Goal: Information Seeking & Learning: Learn about a topic

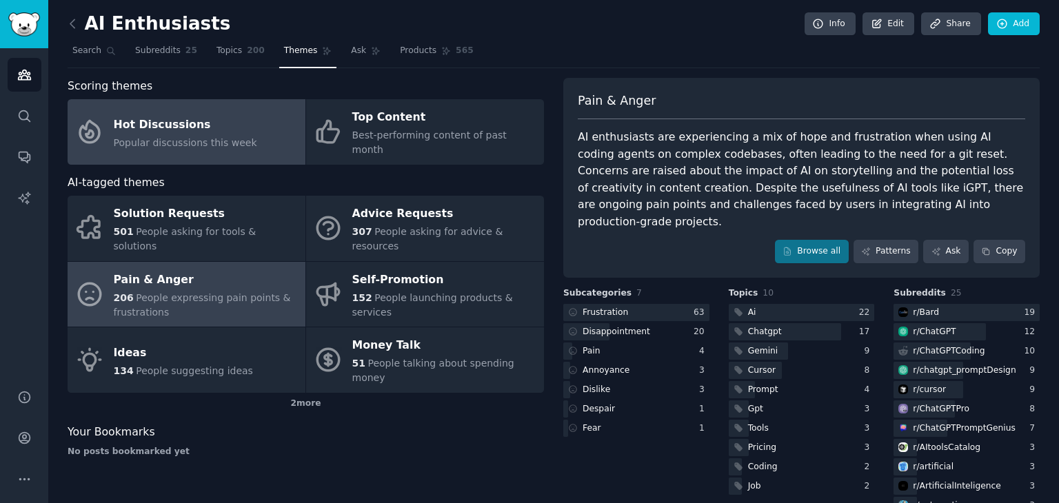
click at [172, 117] on div "Hot Discussions" at bounding box center [185, 125] width 143 height 22
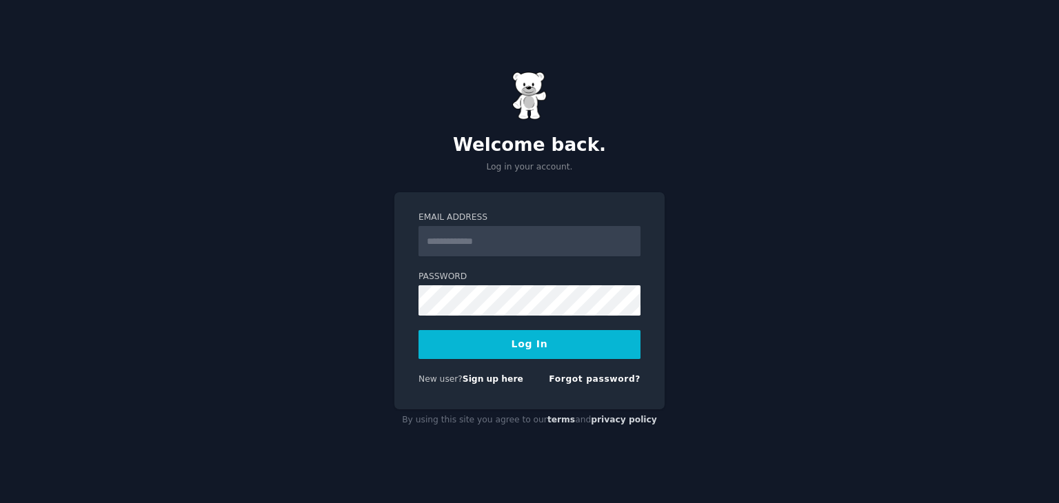
click at [477, 233] on input "Email Address" at bounding box center [530, 241] width 222 height 30
click at [320, 301] on div "Welcome back. Log in your account. Email Address Password Log In New user? Sign…" at bounding box center [529, 251] width 1059 height 503
click at [485, 234] on input "Email Address" at bounding box center [530, 241] width 222 height 30
type input "**********"
click at [515, 351] on button "Log In" at bounding box center [530, 344] width 222 height 29
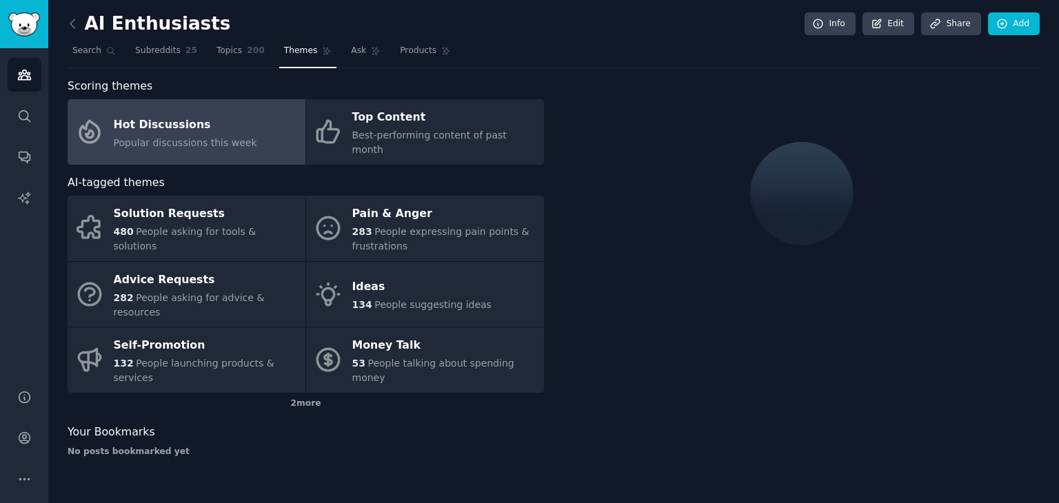
click at [157, 114] on div "Hot Discussions" at bounding box center [185, 125] width 143 height 22
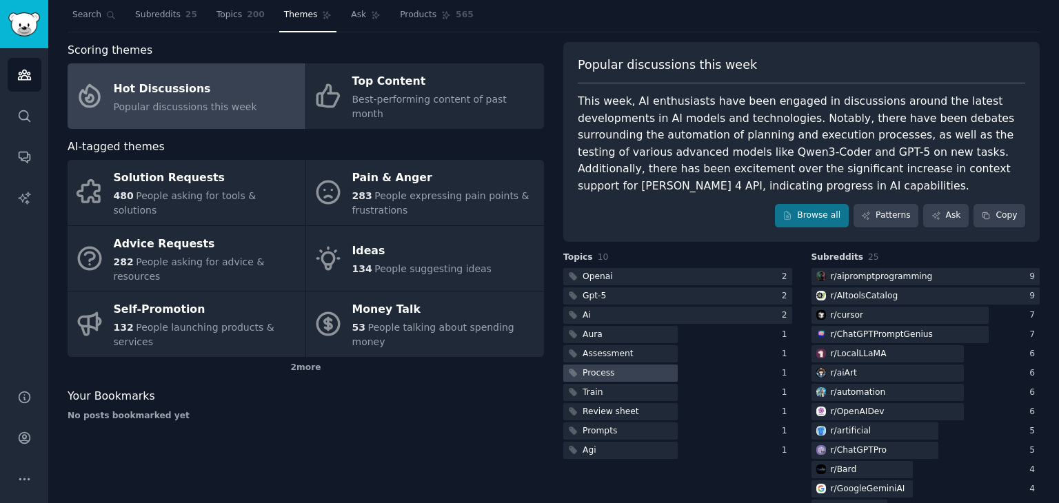
scroll to position [69, 0]
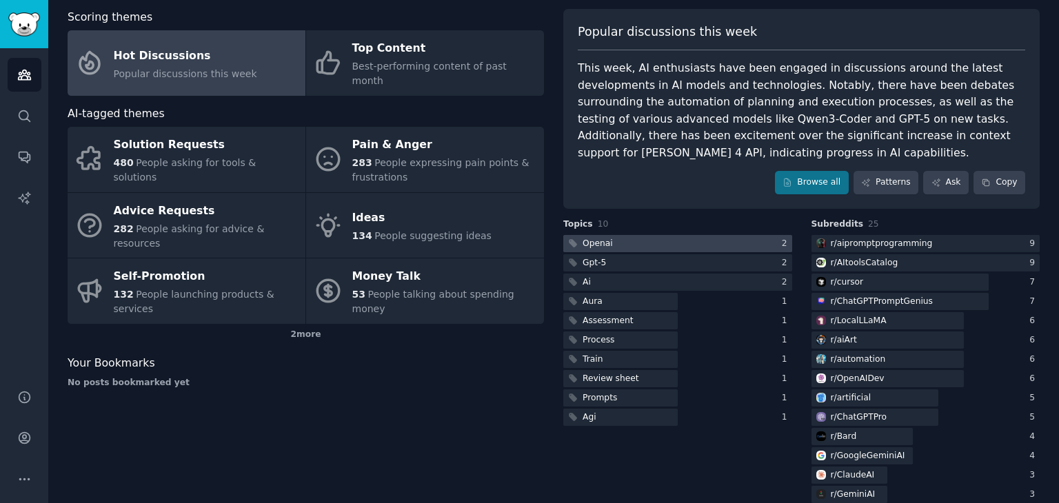
click at [604, 241] on div "Openai" at bounding box center [598, 244] width 30 height 12
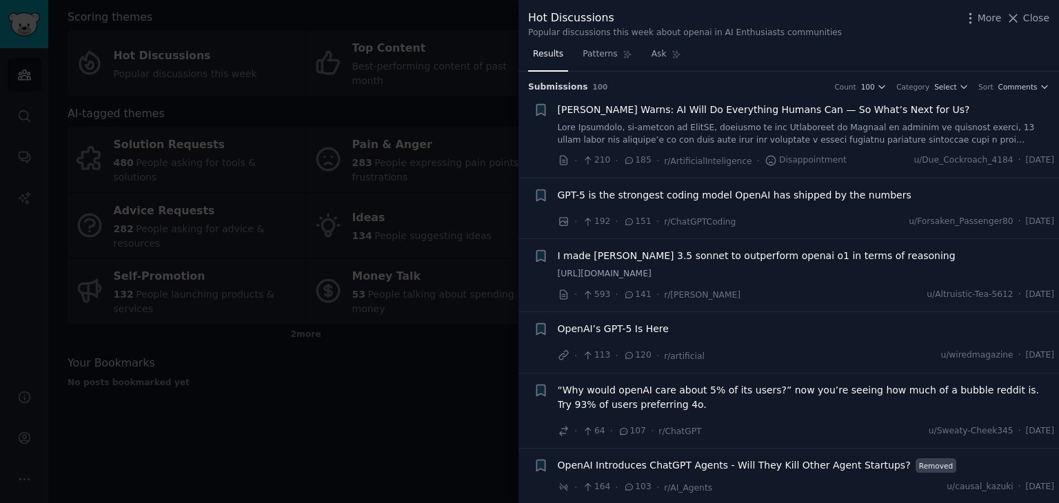
click at [750, 111] on span "[PERSON_NAME] Warns: AI Will Do Everything Humans Can — So What’s Next for Us?" at bounding box center [764, 110] width 412 height 14
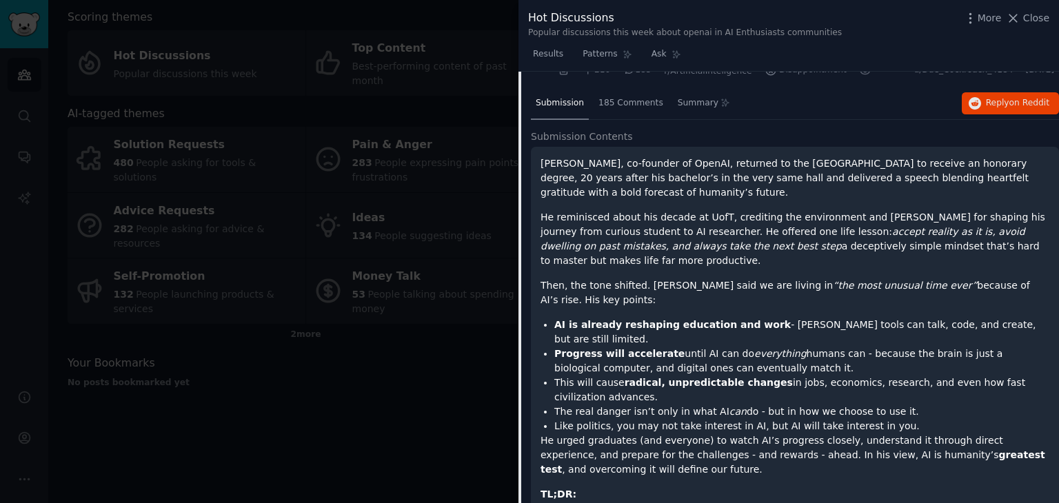
scroll to position [159, 0]
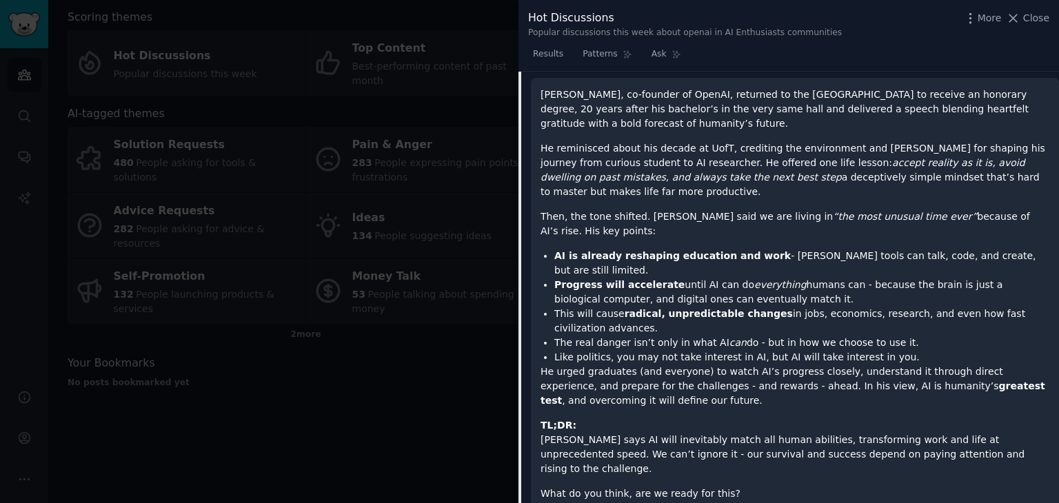
click at [929, 157] on em "accept reality as it is, avoid dwelling on past mistakes, and always take the n…" at bounding box center [783, 170] width 485 height 26
click at [808, 191] on div "[PERSON_NAME], co-founder of OpenAI, returned to the [GEOGRAPHIC_DATA] to recei…" at bounding box center [795, 295] width 509 height 414
click at [703, 174] on p "He reminisced about his decade at UofT, crediting the environment and [PERSON_N…" at bounding box center [795, 170] width 509 height 58
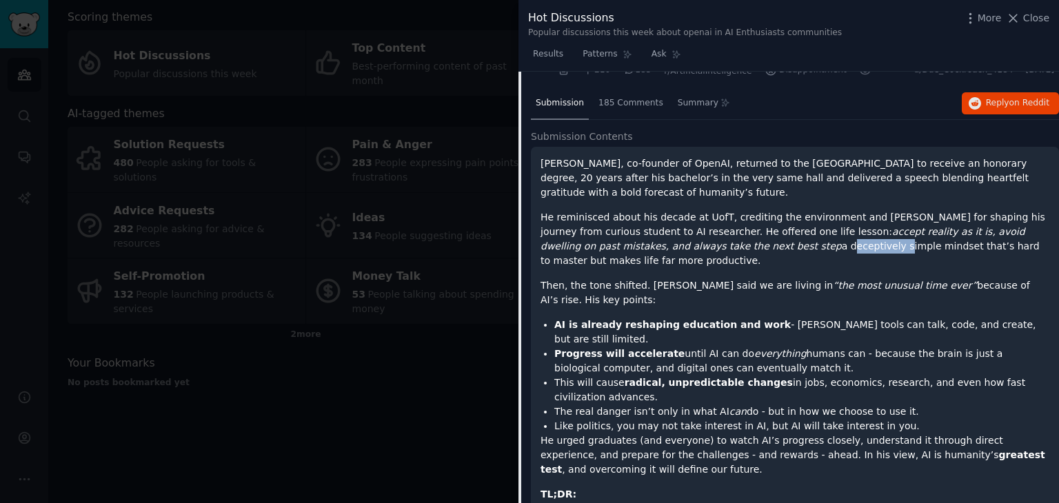
scroll to position [0, 0]
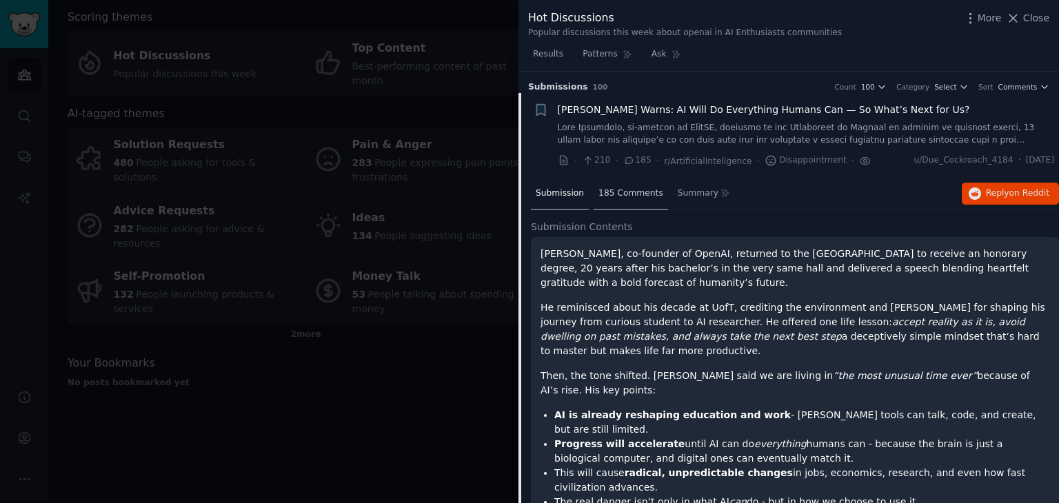
click at [634, 191] on span "185 Comments" at bounding box center [631, 194] width 65 height 12
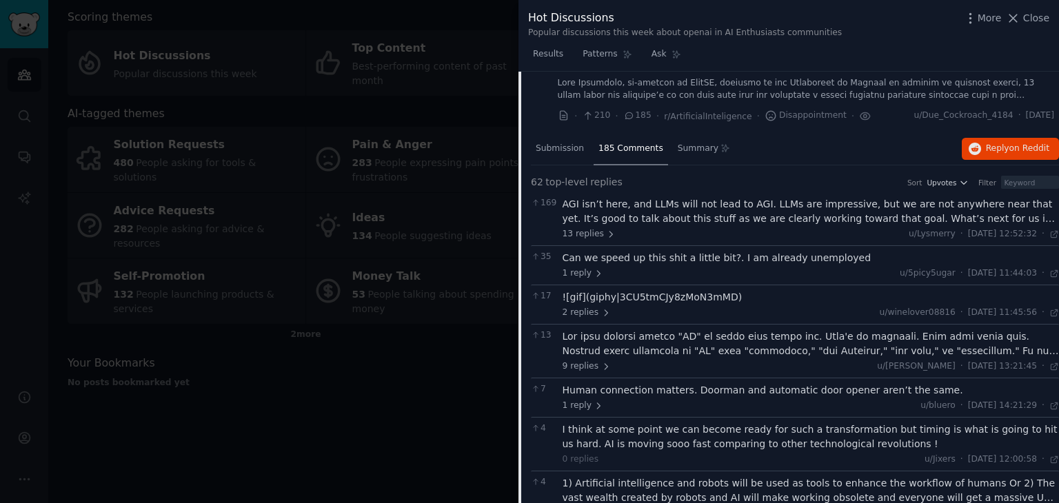
scroll to position [69, 0]
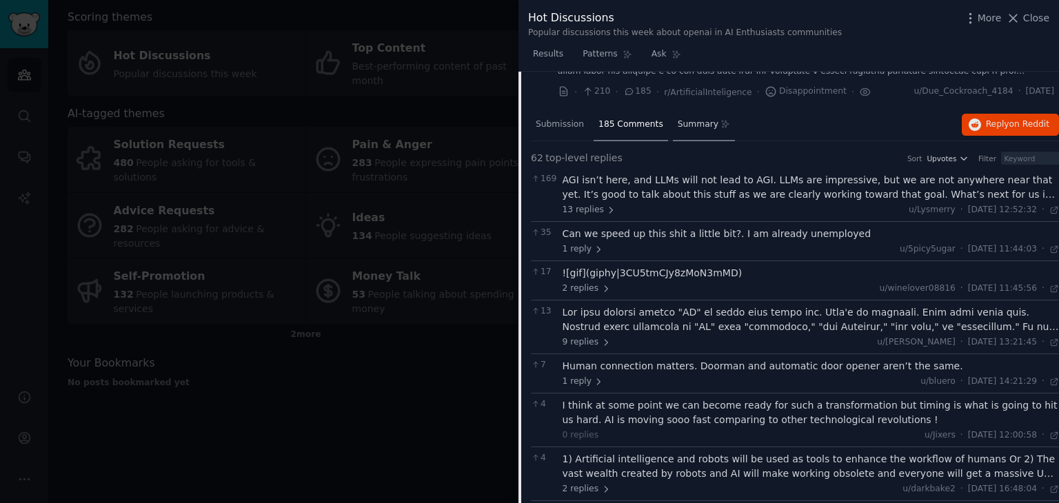
click at [678, 119] on span "Summary" at bounding box center [698, 125] width 41 height 12
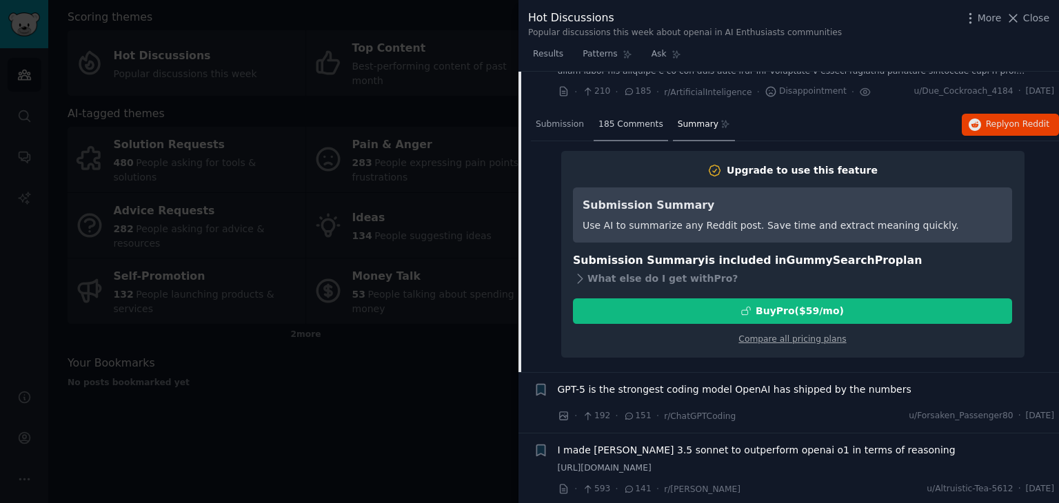
click at [619, 124] on span "185 Comments" at bounding box center [631, 125] width 65 height 12
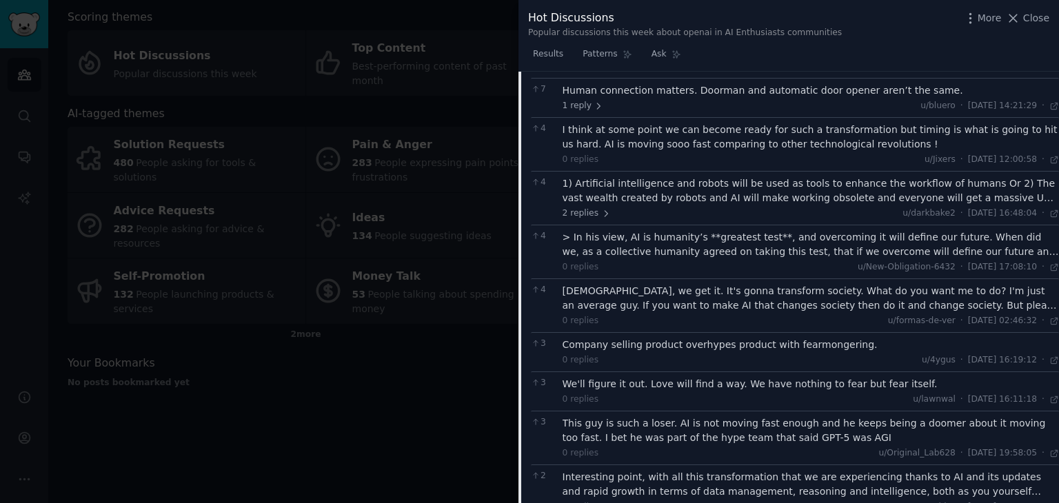
scroll to position [414, 0]
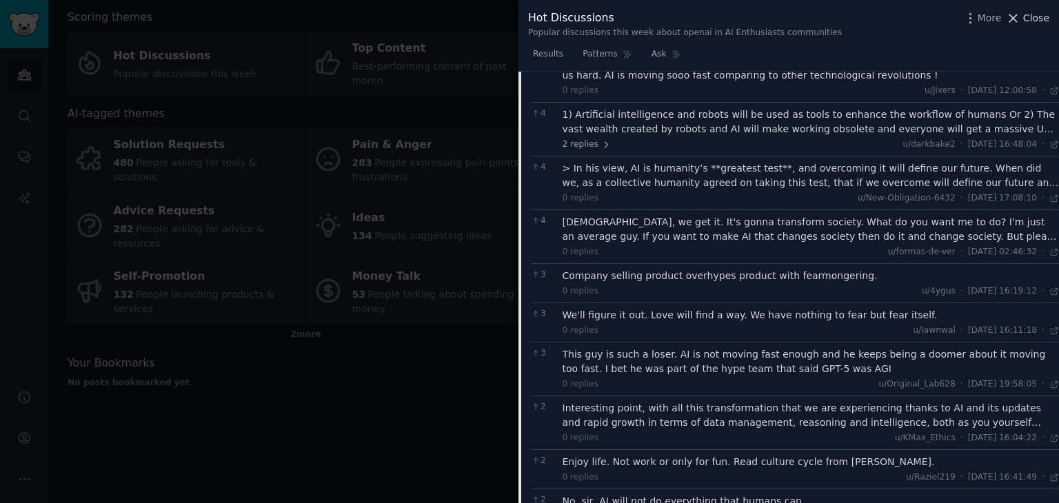
click at [1018, 19] on icon at bounding box center [1013, 18] width 14 height 14
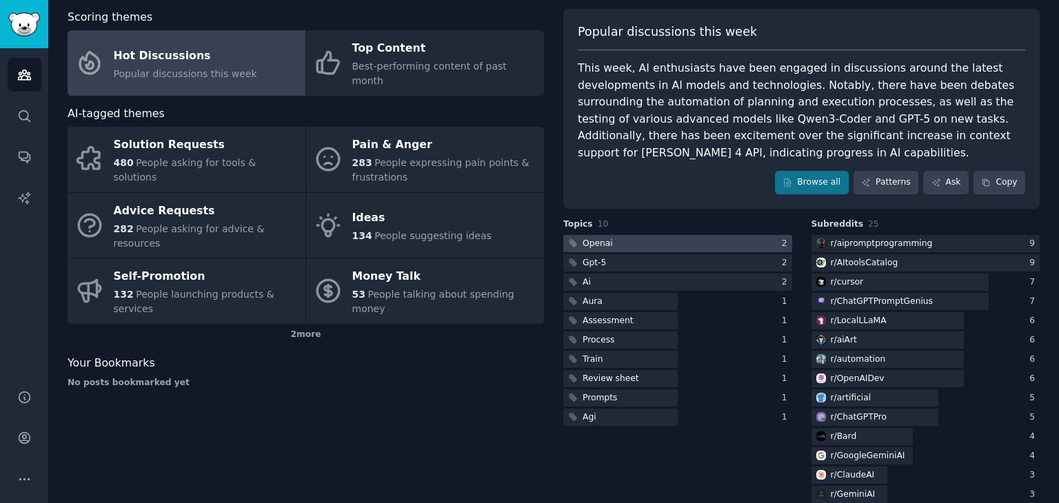
click at [603, 239] on div "Openai" at bounding box center [598, 244] width 30 height 12
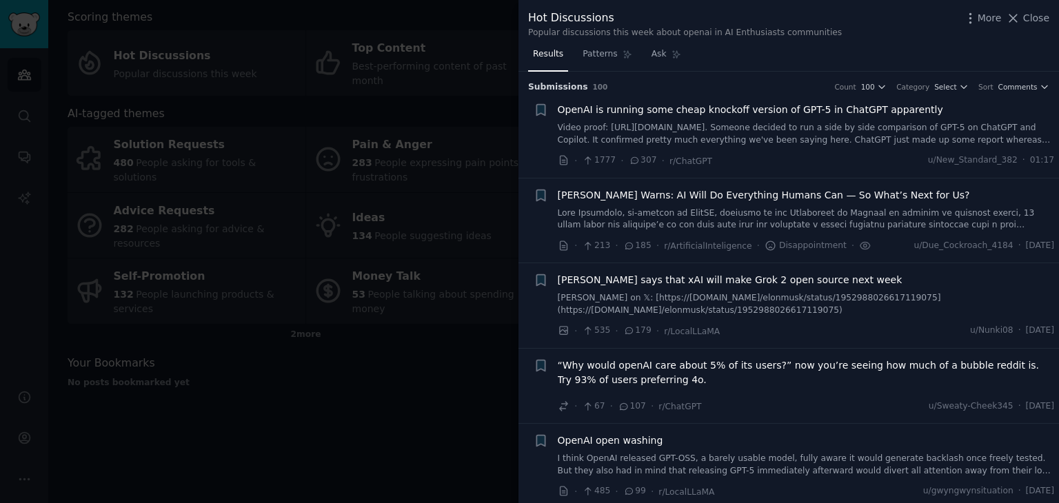
click at [673, 114] on span "OpenAI is running some cheap knockoff version of GPT-5 in ChatGPT apparently" at bounding box center [750, 110] width 385 height 14
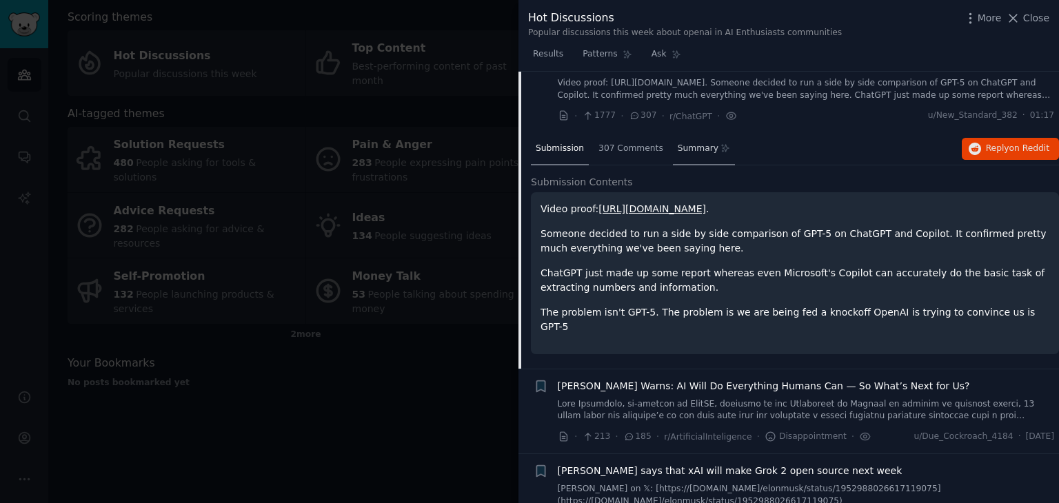
scroll to position [21, 0]
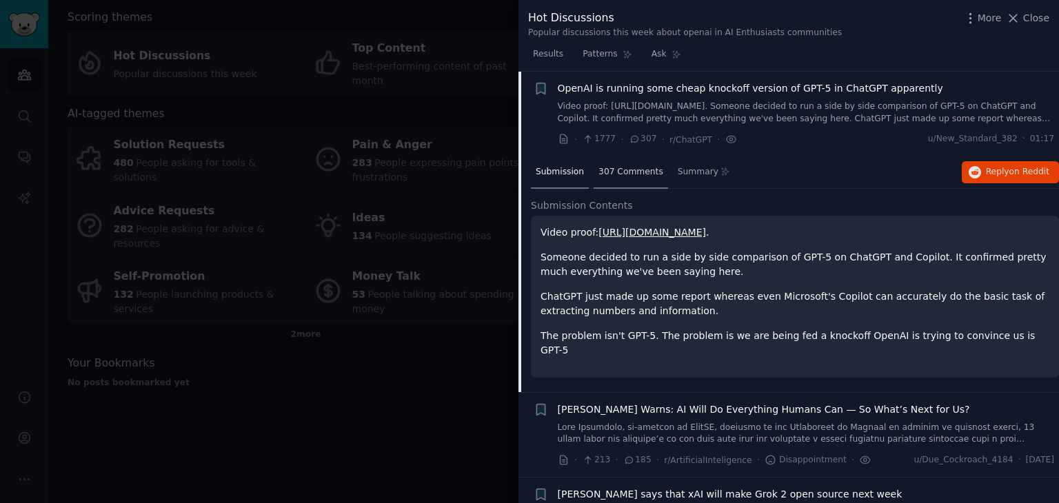
click at [629, 167] on span "307 Comments" at bounding box center [631, 172] width 65 height 12
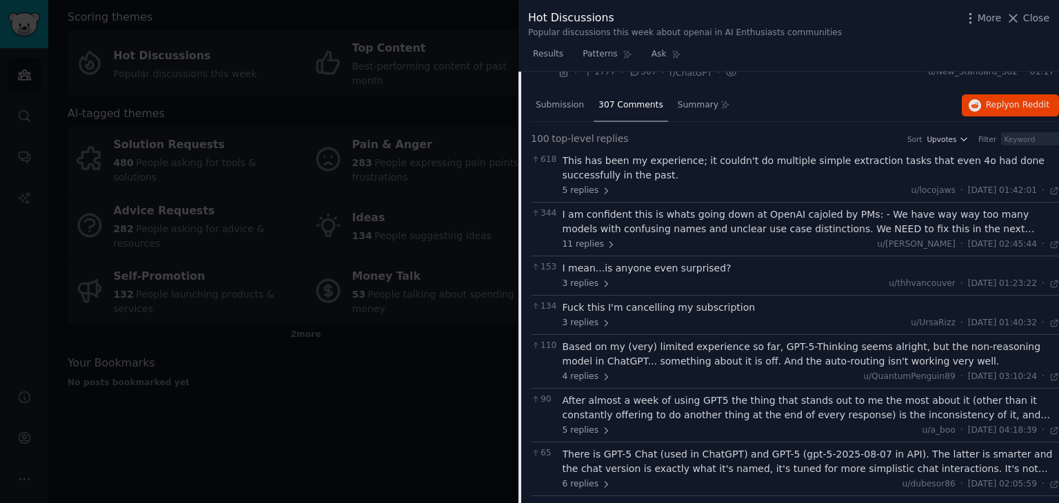
scroll to position [0, 0]
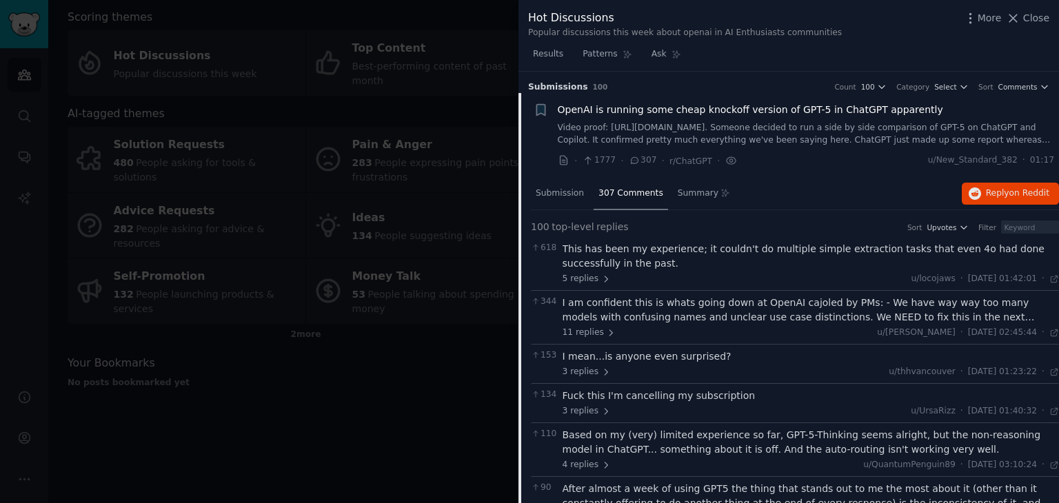
click at [459, 316] on div at bounding box center [529, 251] width 1059 height 503
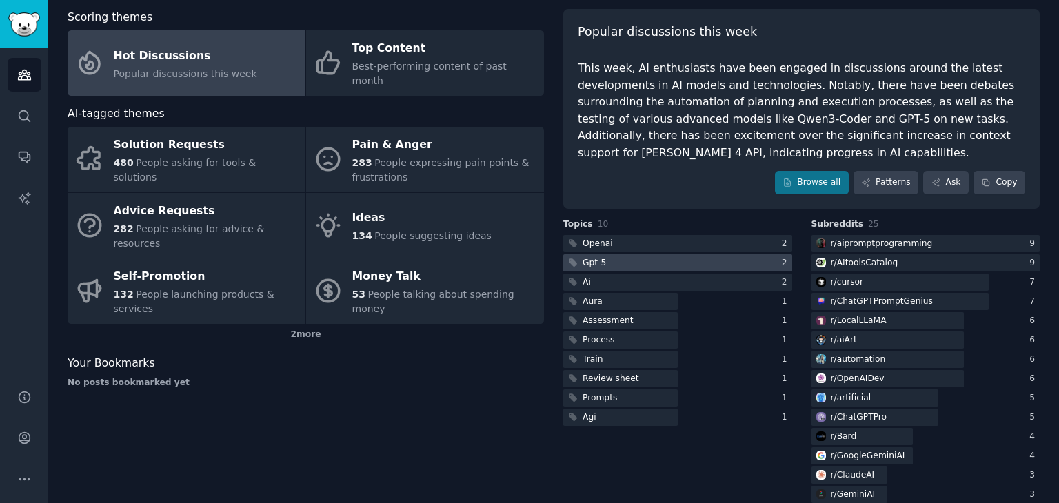
click at [597, 259] on div "Gpt-5" at bounding box center [594, 263] width 23 height 12
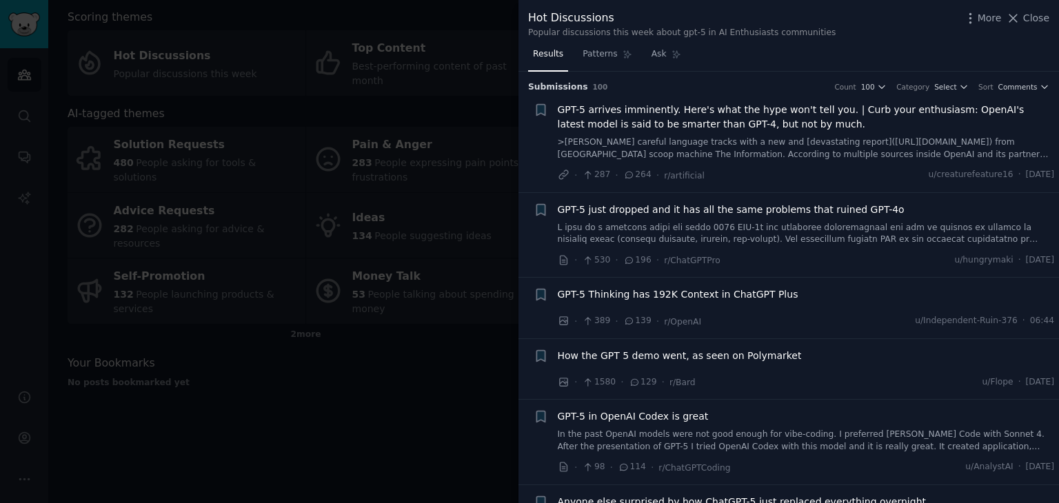
click at [656, 117] on span "GPT-5 arrives imminently. Here's what the hype won't tell you. | Curb your enth…" at bounding box center [806, 117] width 497 height 29
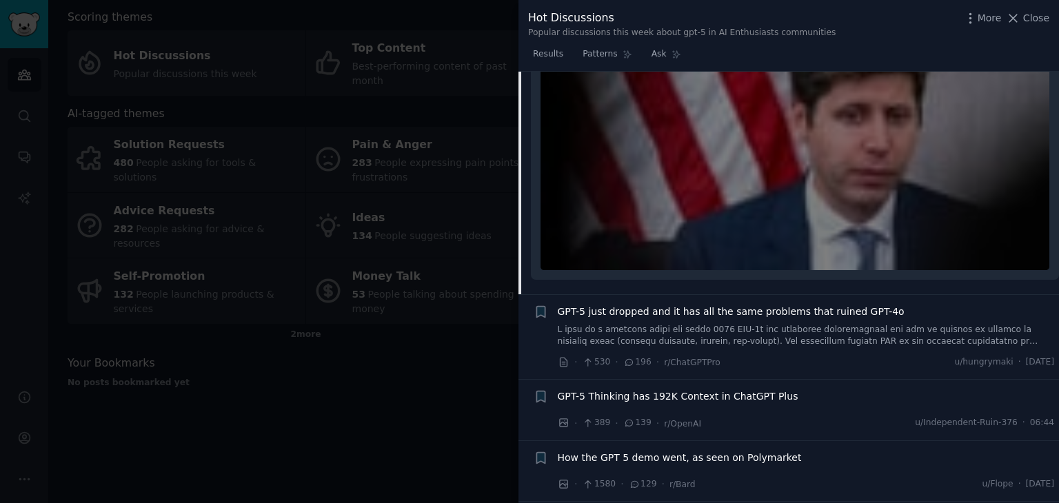
scroll to position [90, 0]
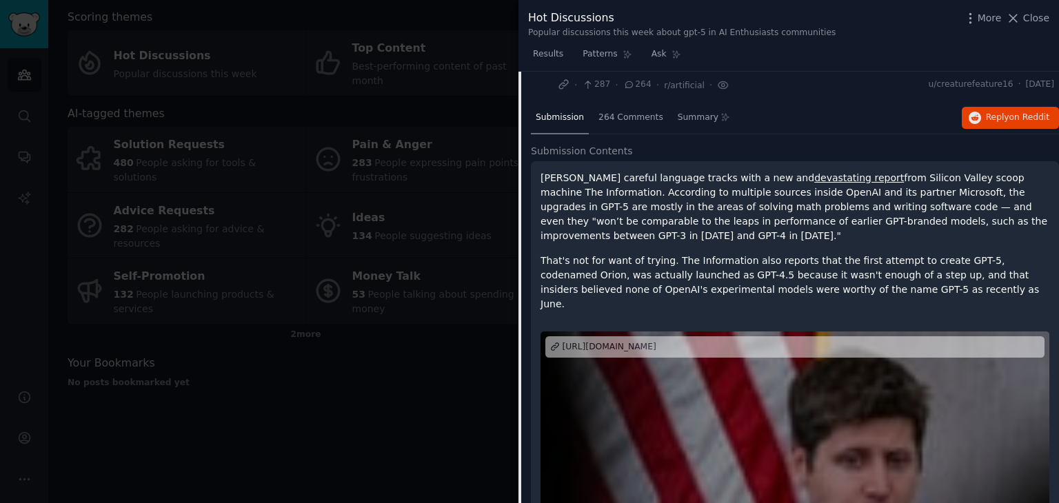
click at [345, 394] on div at bounding box center [529, 251] width 1059 height 503
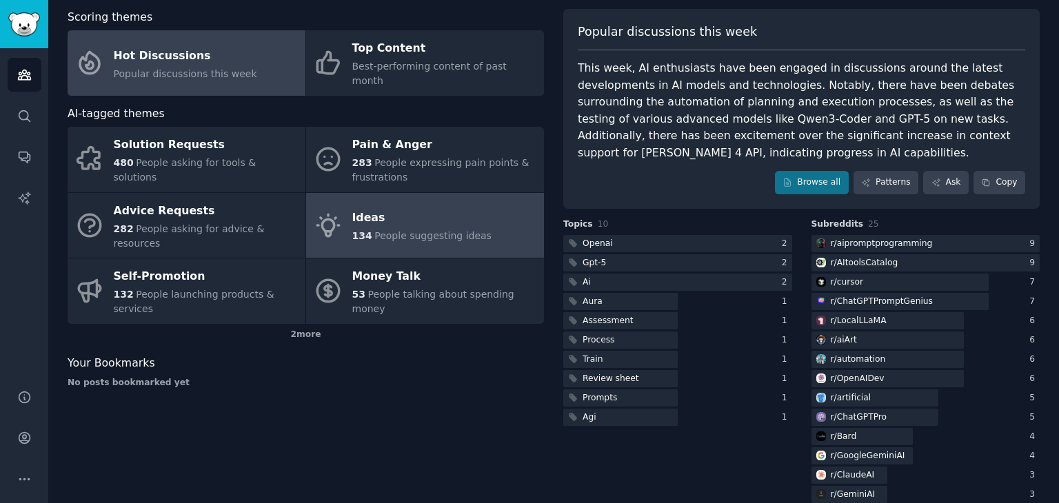
click at [368, 208] on div "Ideas" at bounding box center [421, 219] width 139 height 22
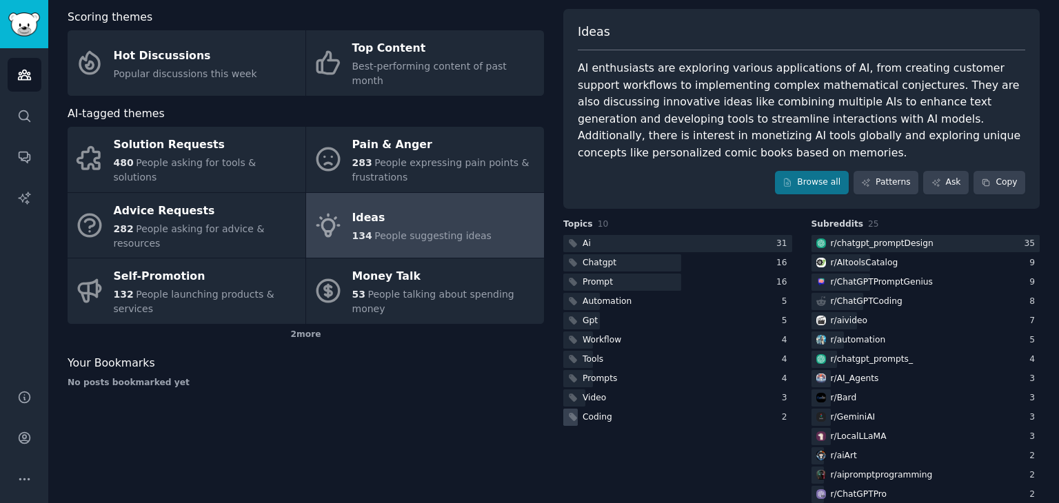
scroll to position [138, 0]
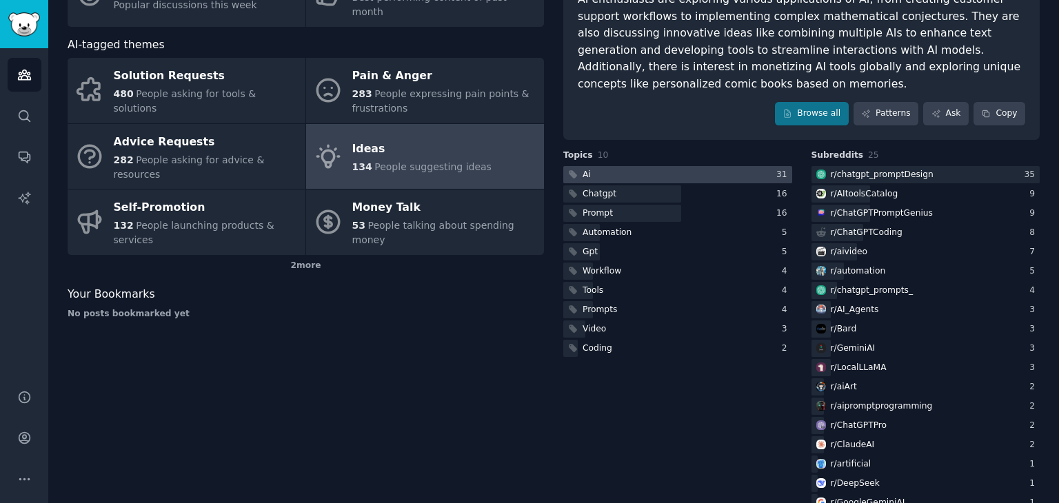
click at [587, 174] on div "Ai" at bounding box center [587, 175] width 8 height 12
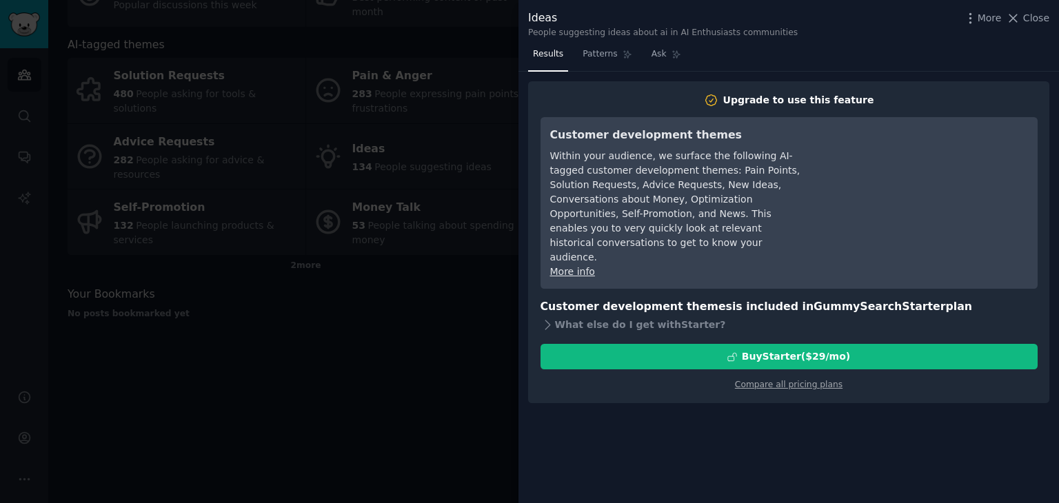
click at [454, 336] on div at bounding box center [529, 251] width 1059 height 503
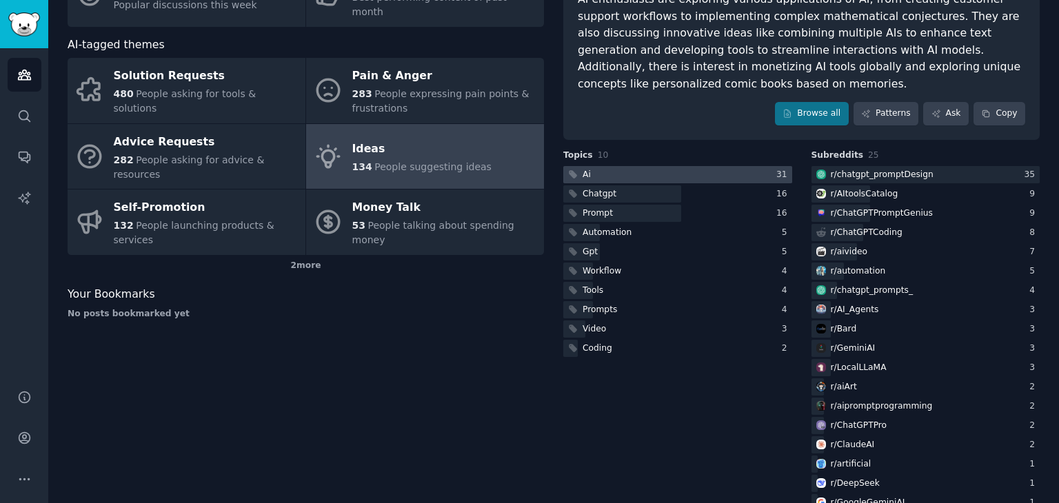
click at [587, 172] on div "Ai" at bounding box center [587, 175] width 8 height 12
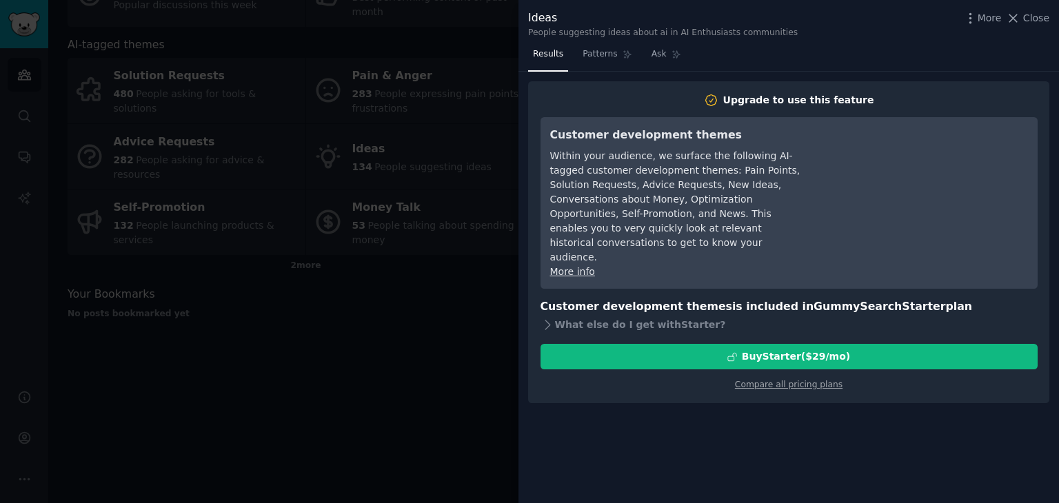
click at [474, 394] on div at bounding box center [529, 251] width 1059 height 503
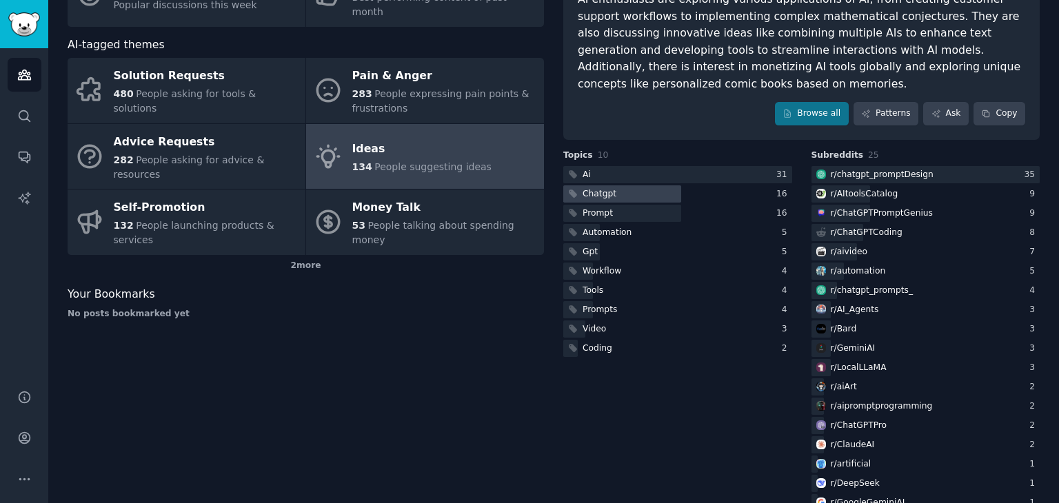
click at [599, 195] on div "Chatgpt" at bounding box center [600, 194] width 34 height 12
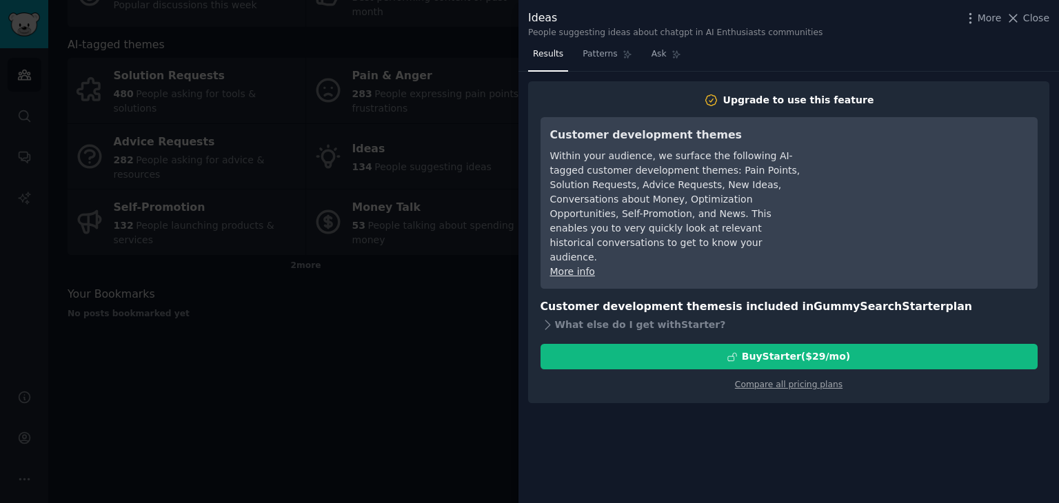
click at [442, 385] on div at bounding box center [529, 251] width 1059 height 503
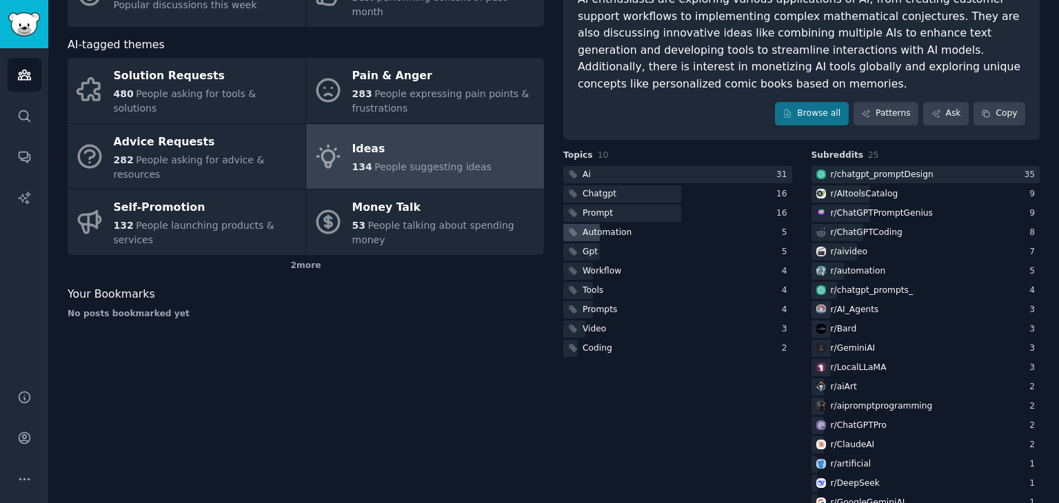
click at [604, 232] on div "Automation" at bounding box center [607, 233] width 49 height 12
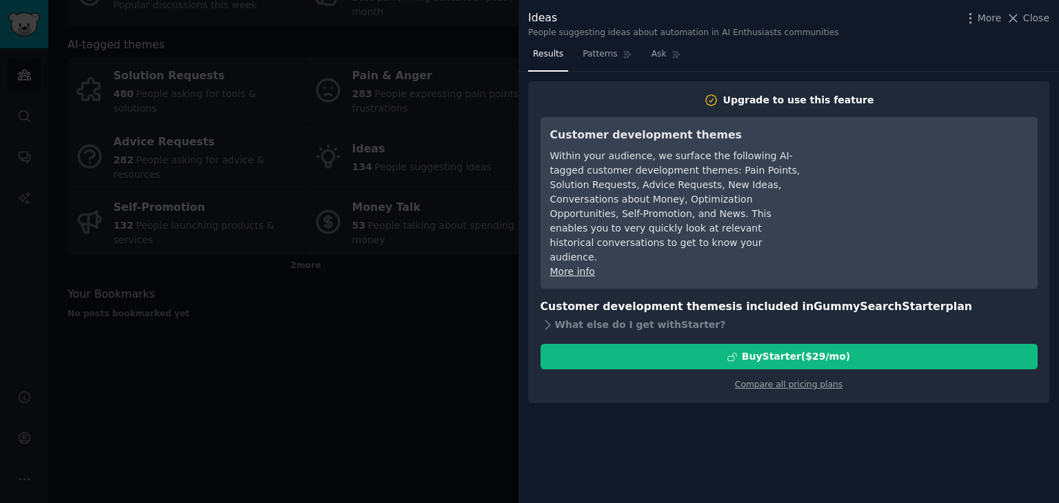
click at [423, 321] on div at bounding box center [529, 251] width 1059 height 503
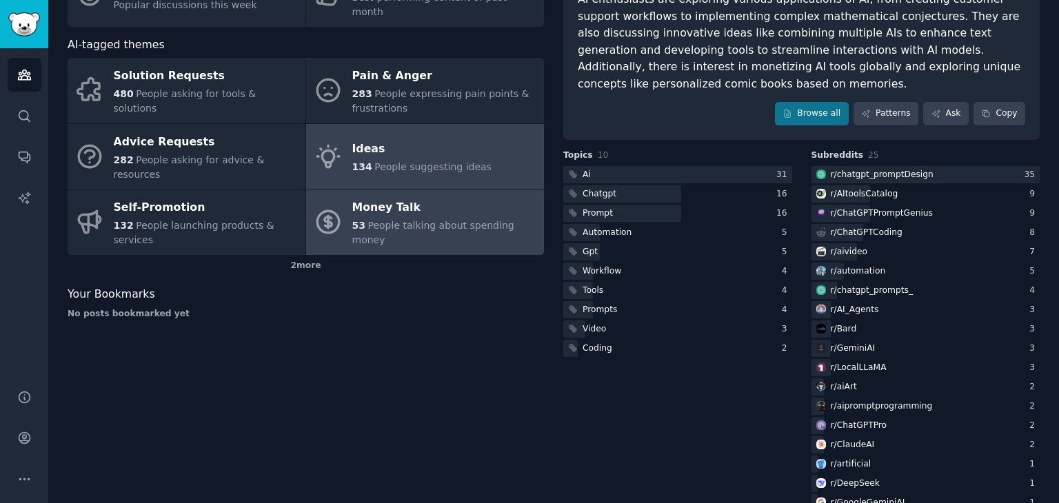
click at [376, 197] on div "Money Talk" at bounding box center [444, 208] width 185 height 22
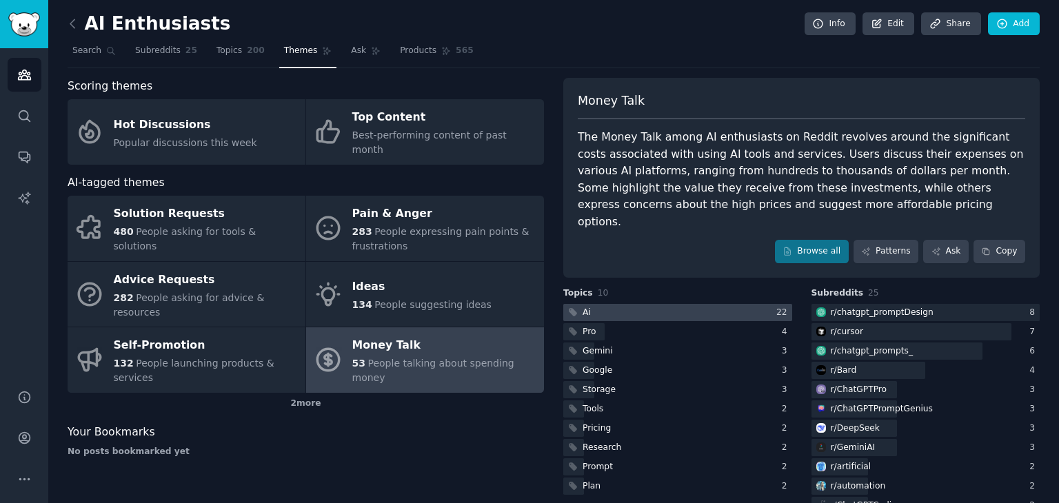
click at [585, 307] on div "Ai" at bounding box center [587, 313] width 8 height 12
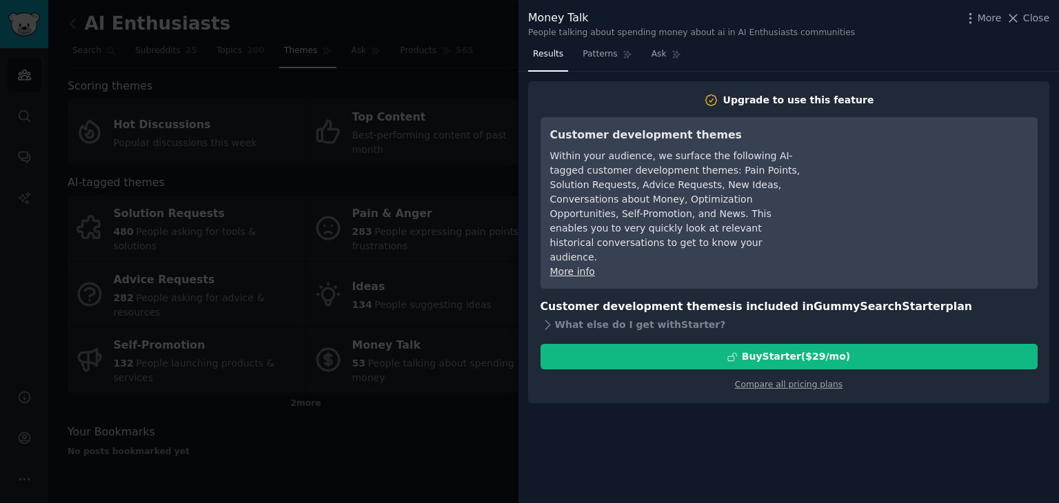
click at [322, 379] on div at bounding box center [529, 251] width 1059 height 503
